Goal: Information Seeking & Learning: Understand process/instructions

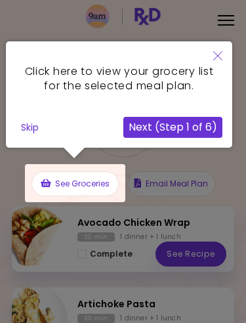
click at [94, 181] on div at bounding box center [75, 183] width 100 height 38
click at [91, 182] on div at bounding box center [75, 183] width 100 height 38
click at [186, 129] on button "Next (Step 1 of 6)" at bounding box center [172, 127] width 99 height 21
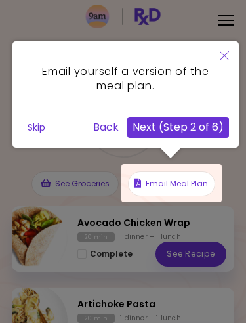
click at [35, 126] on button "Skip" at bounding box center [36, 127] width 28 height 20
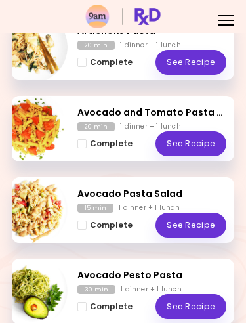
scroll to position [272, 0]
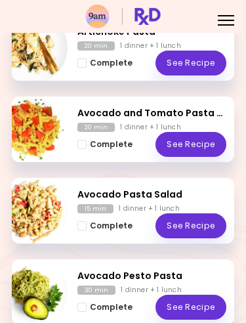
click at [199, 148] on link "See Recipe" at bounding box center [190, 144] width 71 height 25
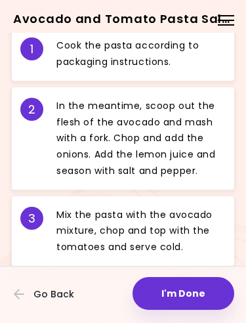
scroll to position [651, 0]
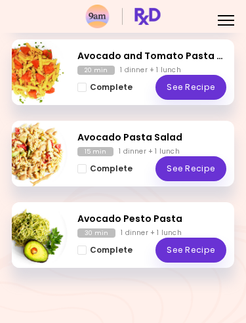
scroll to position [329, 0]
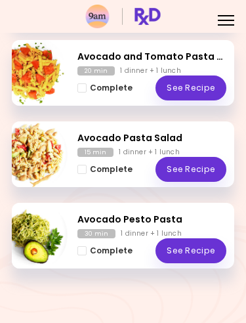
click at [203, 167] on link "See Recipe" at bounding box center [190, 169] width 71 height 25
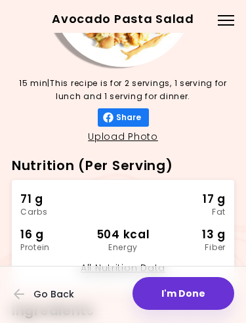
scroll to position [114, 0]
